Goal: Information Seeking & Learning: Find specific page/section

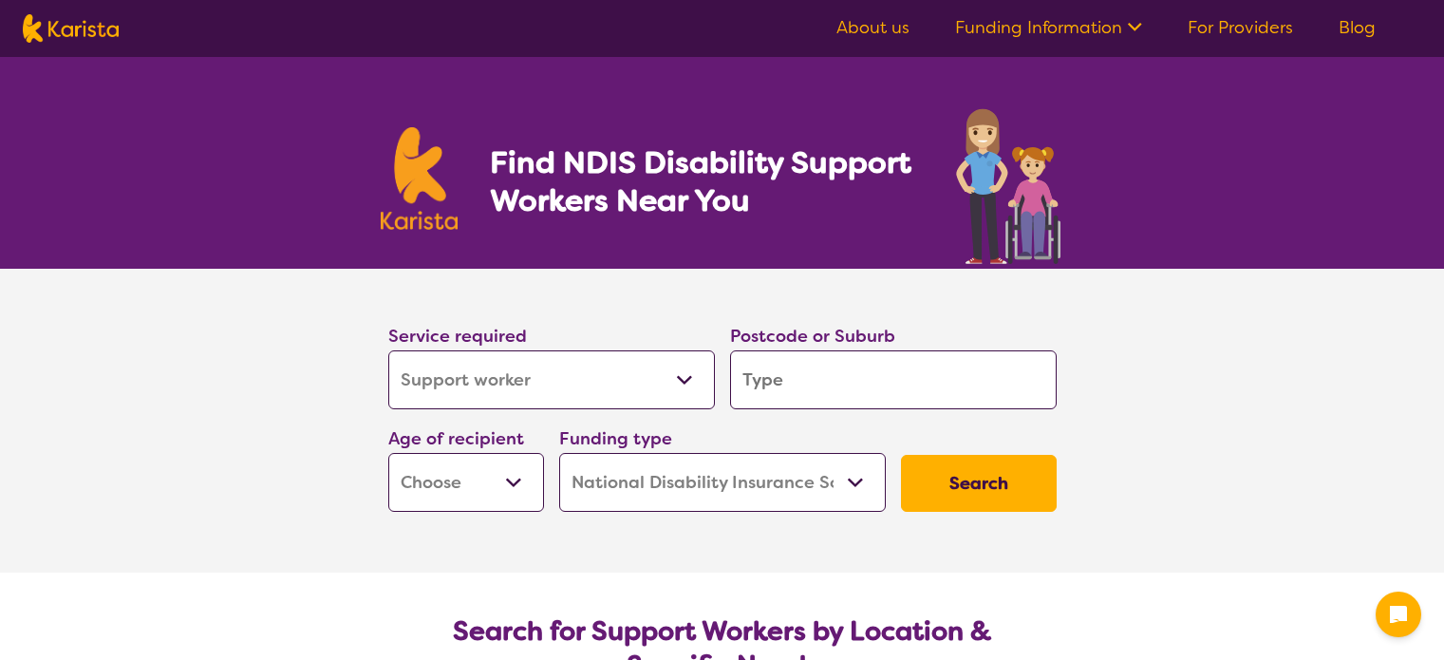
select select "Support worker"
select select "NDIS"
select select "Support worker"
select select "NDIS"
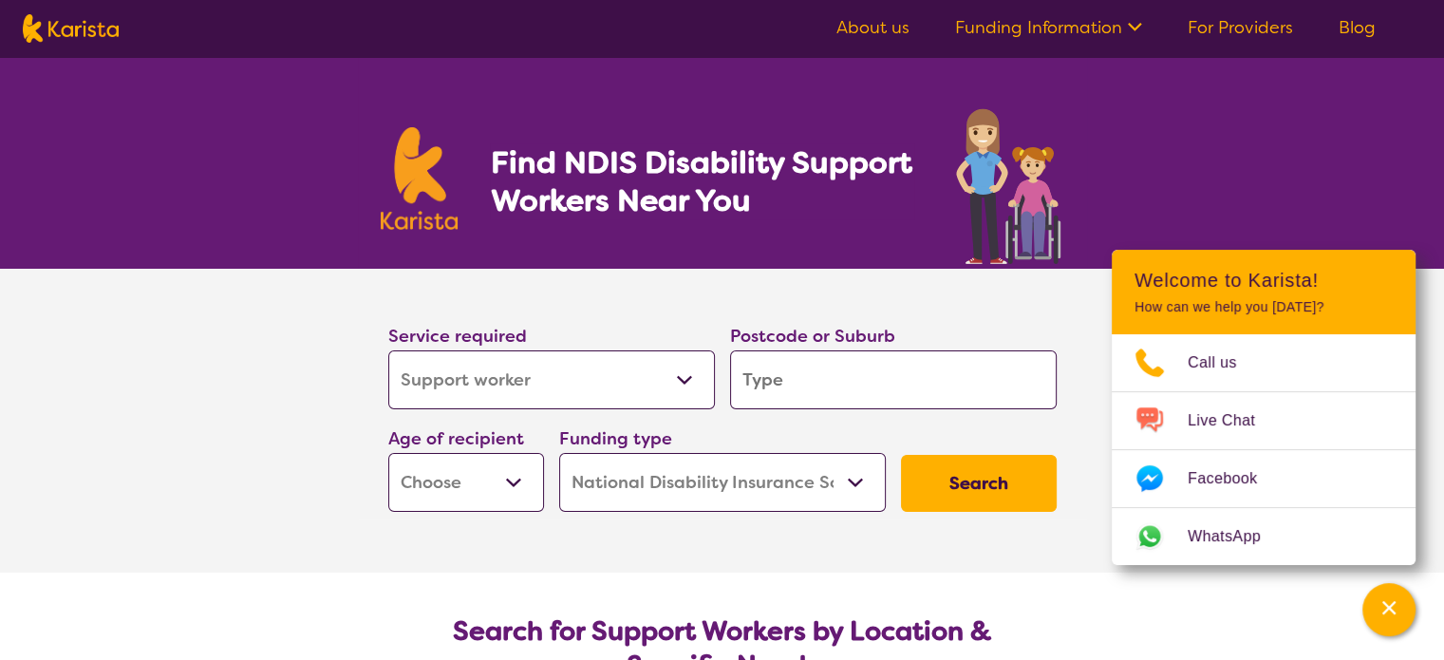
click at [658, 375] on select "Allied Health Assistant Assessment ([MEDICAL_DATA] or [MEDICAL_DATA]) Behaviour…" at bounding box center [551, 379] width 327 height 59
select select "Nursing services"
click at [388, 350] on select "Allied Health Assistant Assessment ([MEDICAL_DATA] or [MEDICAL_DATA]) Behaviour…" at bounding box center [551, 379] width 327 height 59
select select "Nursing services"
click at [863, 393] on input "search" at bounding box center [893, 379] width 327 height 59
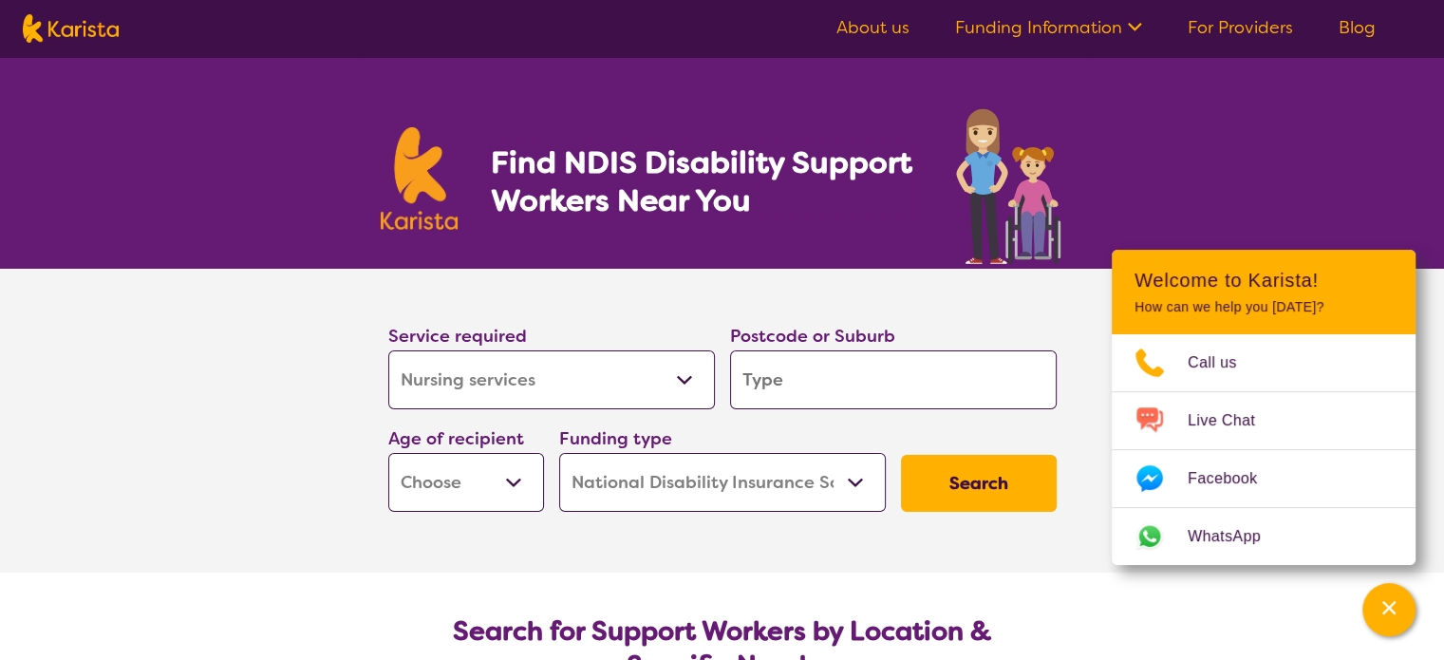
type input "2"
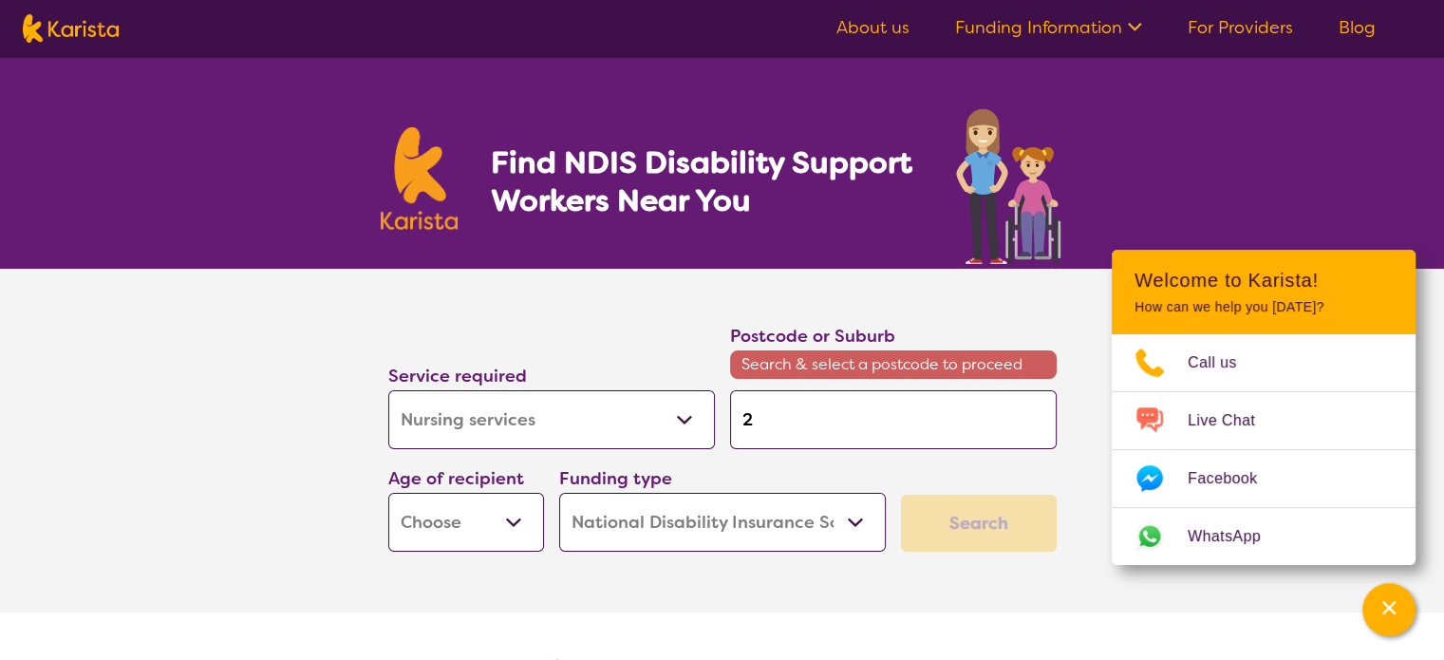
type input "24"
type input "248"
type input "2480"
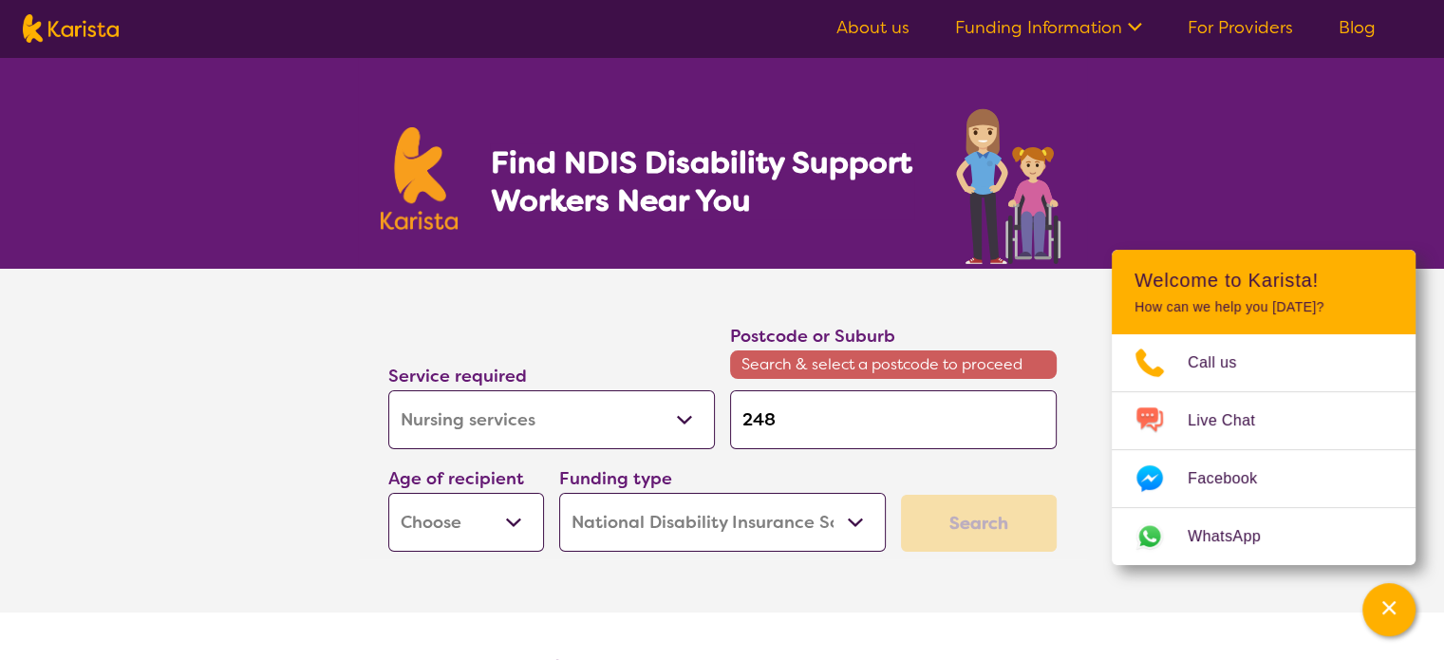
type input "2480"
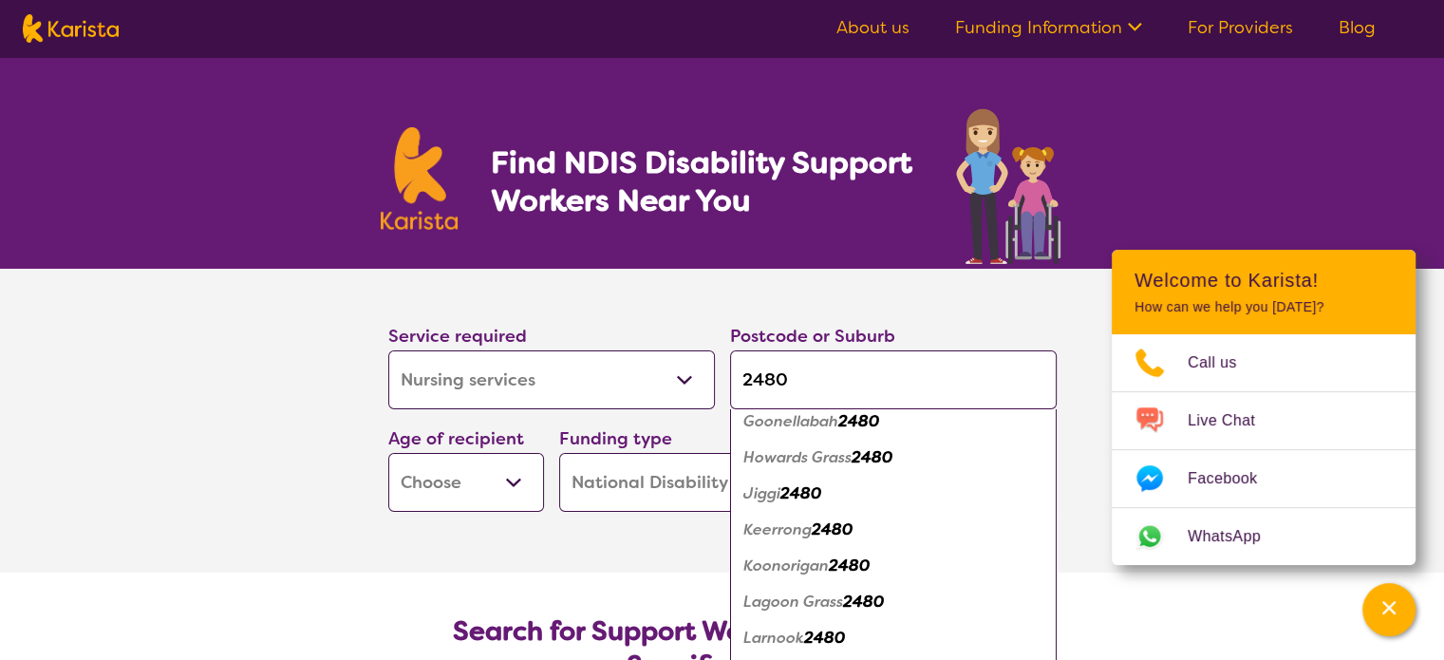
scroll to position [942, 0]
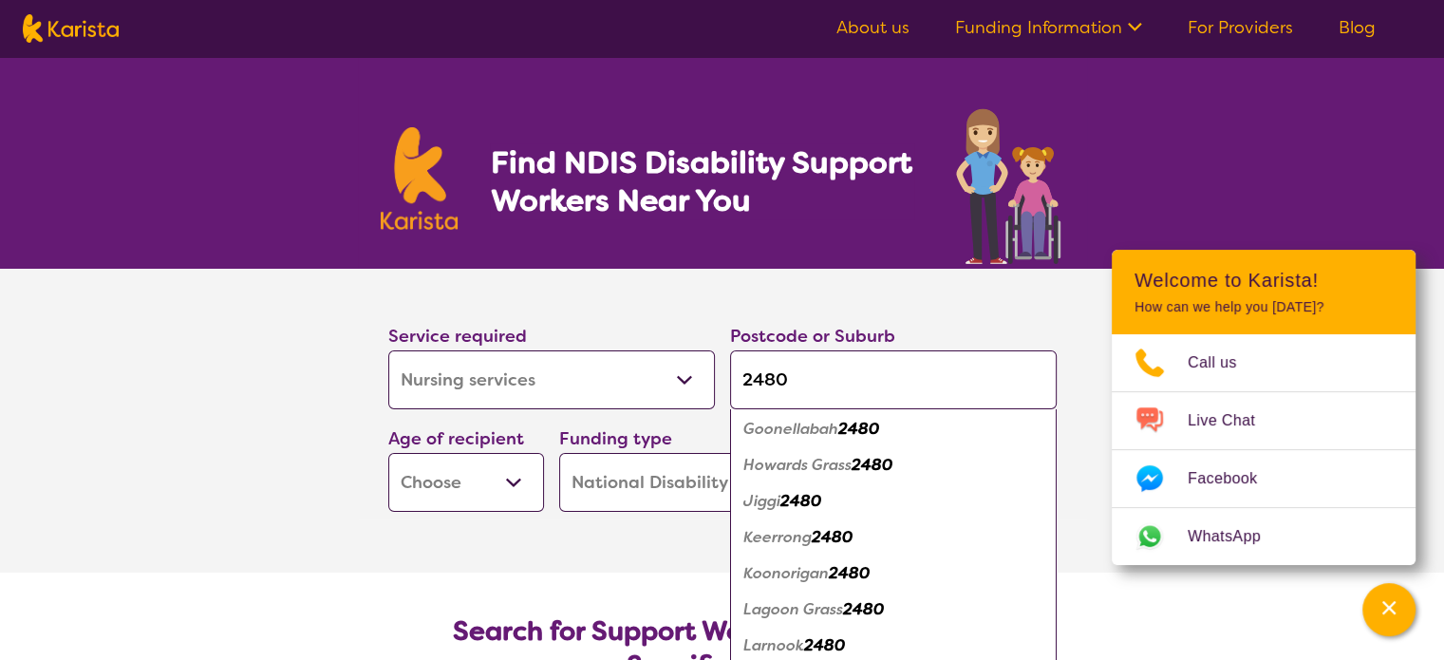
type input "2480"
click at [823, 426] on em "Goonellabah" at bounding box center [790, 429] width 95 height 20
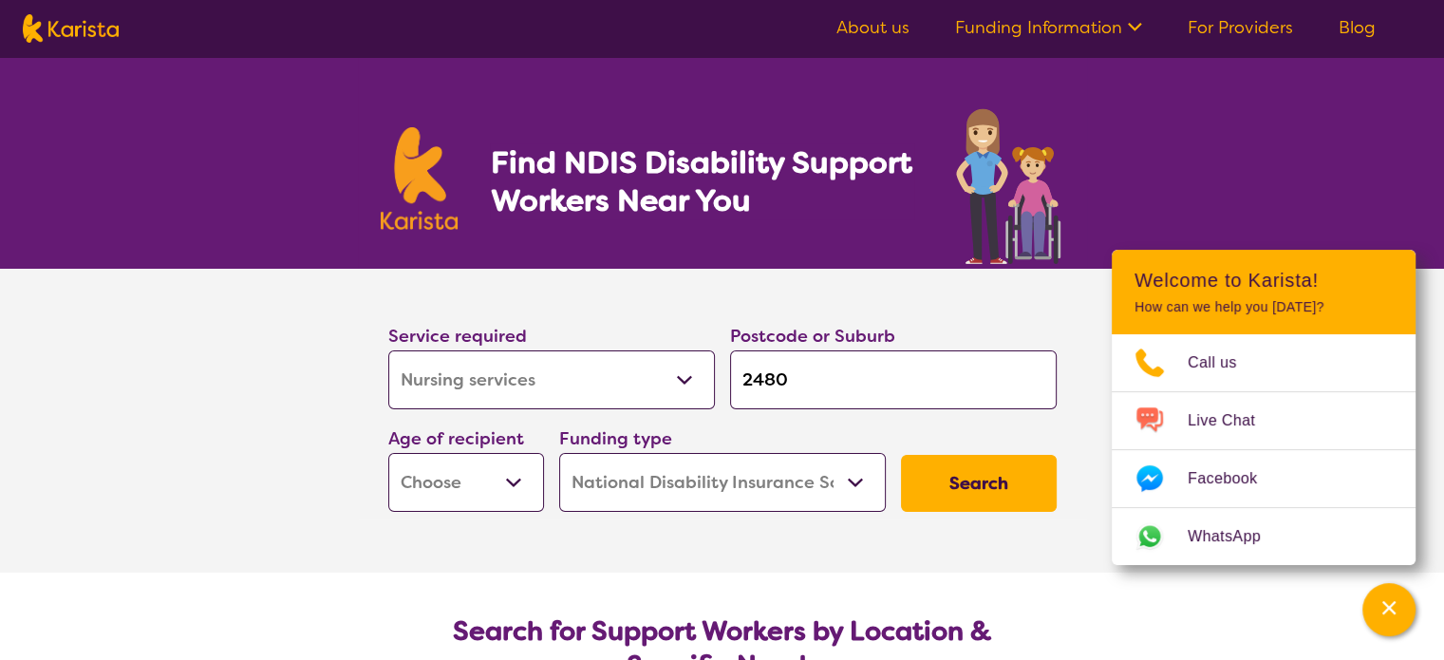
scroll to position [0, 0]
click at [495, 471] on select "Early Childhood - 0 to 9 Child - 10 to 11 Adolescent - 12 to 17 Adult - 18 to 6…" at bounding box center [466, 482] width 156 height 59
select select "AD"
click at [388, 453] on select "Early Childhood - 0 to 9 Child - 10 to 11 Adolescent - 12 to 17 Adult - 18 to 6…" at bounding box center [466, 482] width 156 height 59
select select "AD"
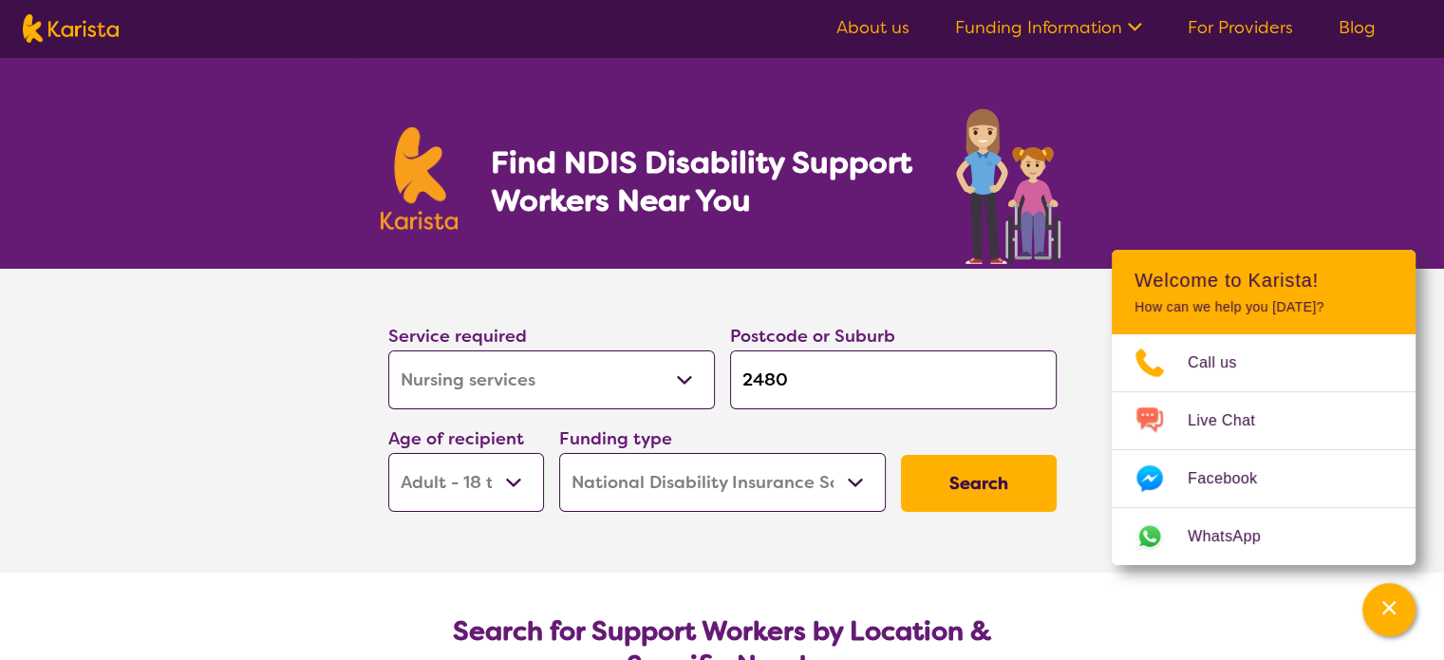
click at [991, 482] on button "Search" at bounding box center [979, 483] width 156 height 57
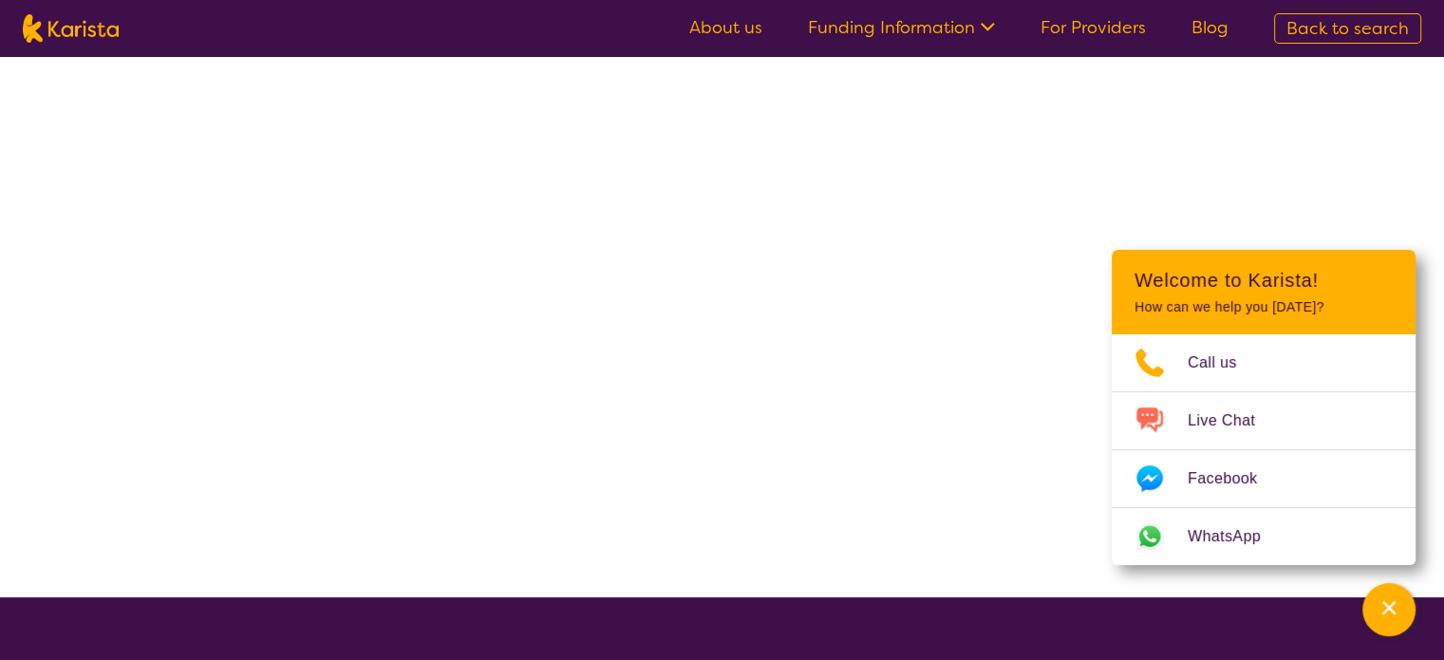
select select "NDIS"
select select "Nursing services"
select select "AD"
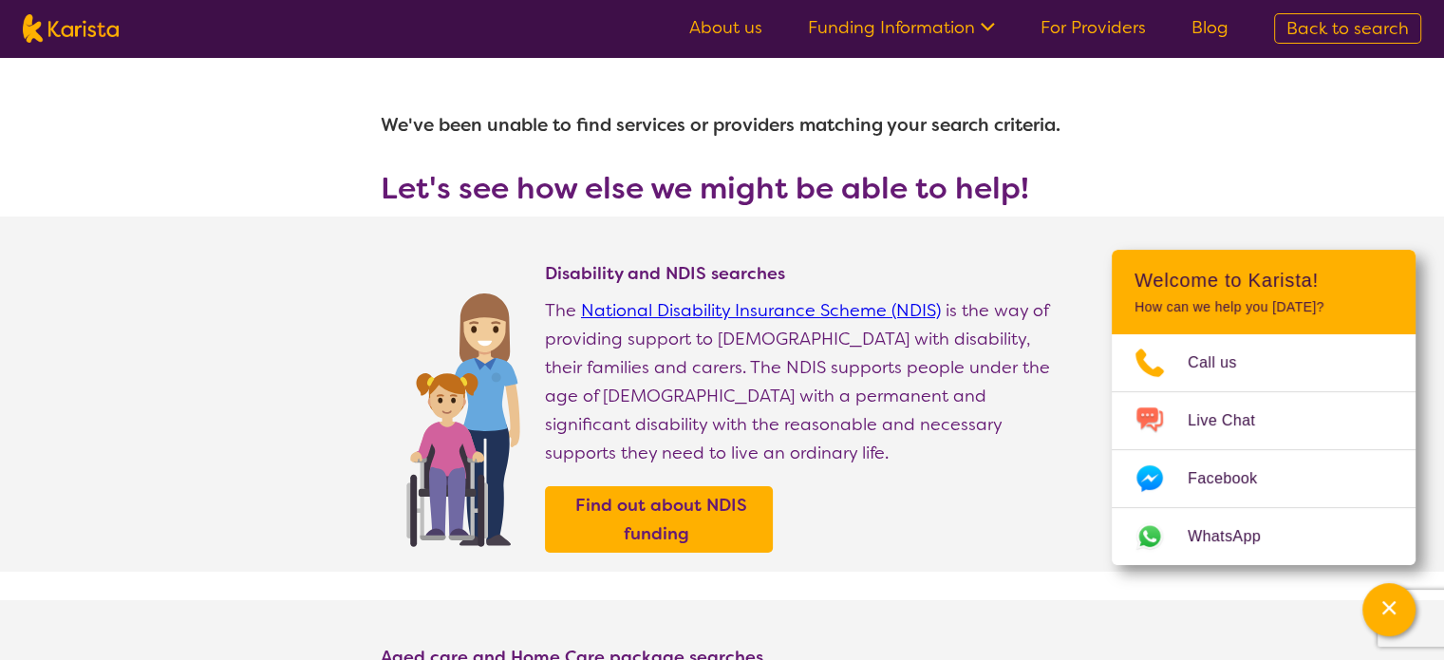
click at [1390, 601] on icon "Channel Menu" at bounding box center [1389, 607] width 19 height 19
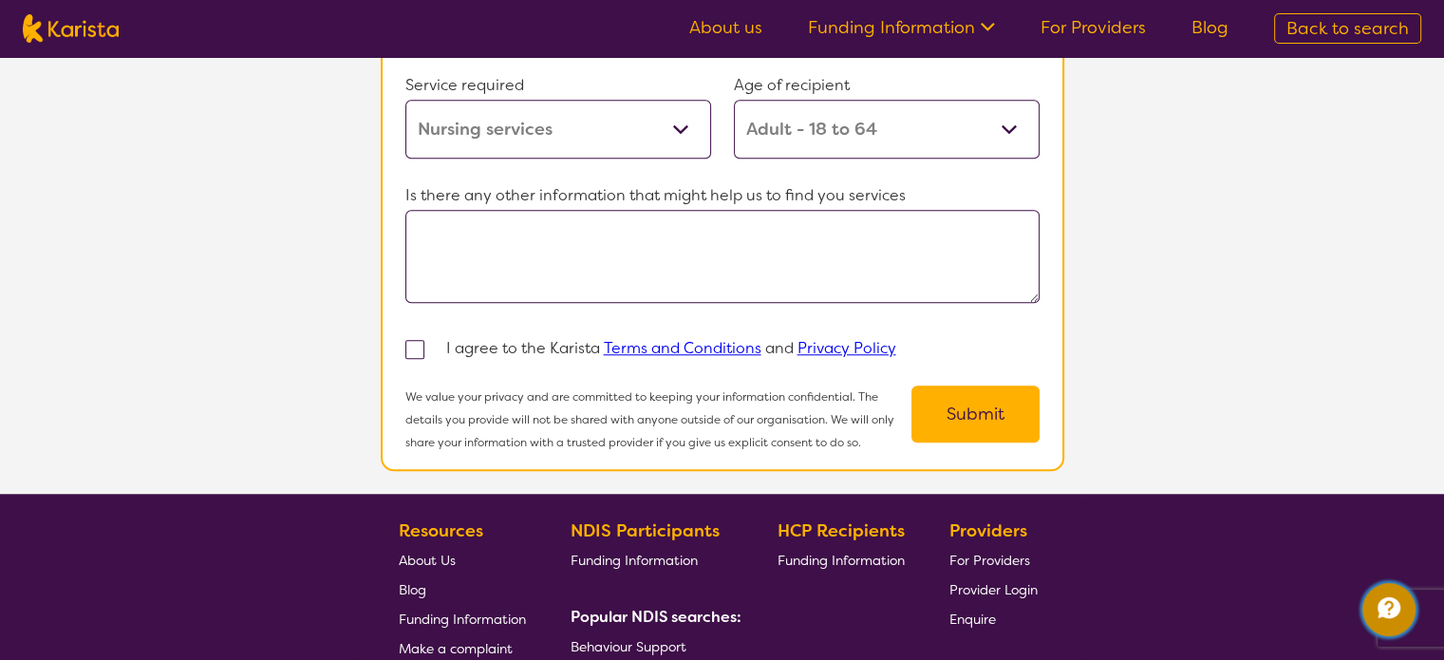
scroll to position [1861, 0]
